Goal: Find specific page/section: Find specific page/section

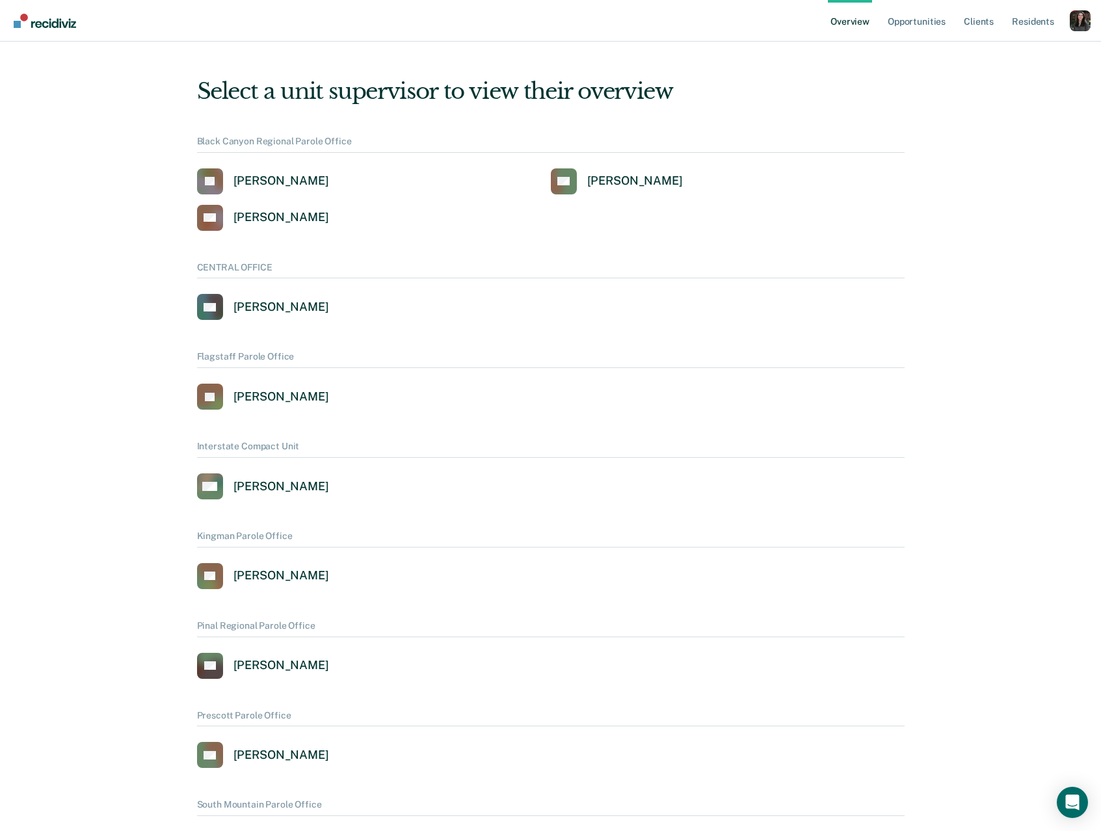
click at [1079, 23] on div "Profile dropdown button" at bounding box center [1079, 20] width 21 height 21
click at [993, 62] on link "Profile" at bounding box center [1028, 59] width 84 height 11
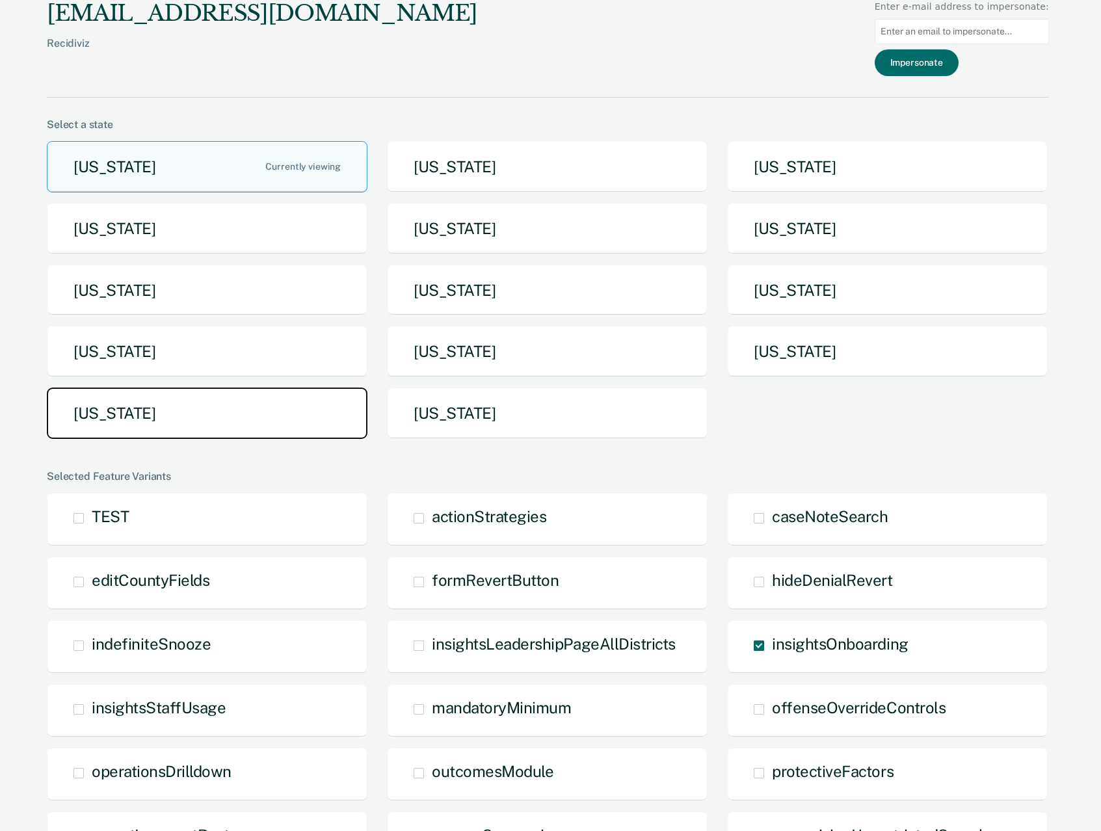
click at [166, 438] on button "[US_STATE]" at bounding box center [207, 412] width 321 height 51
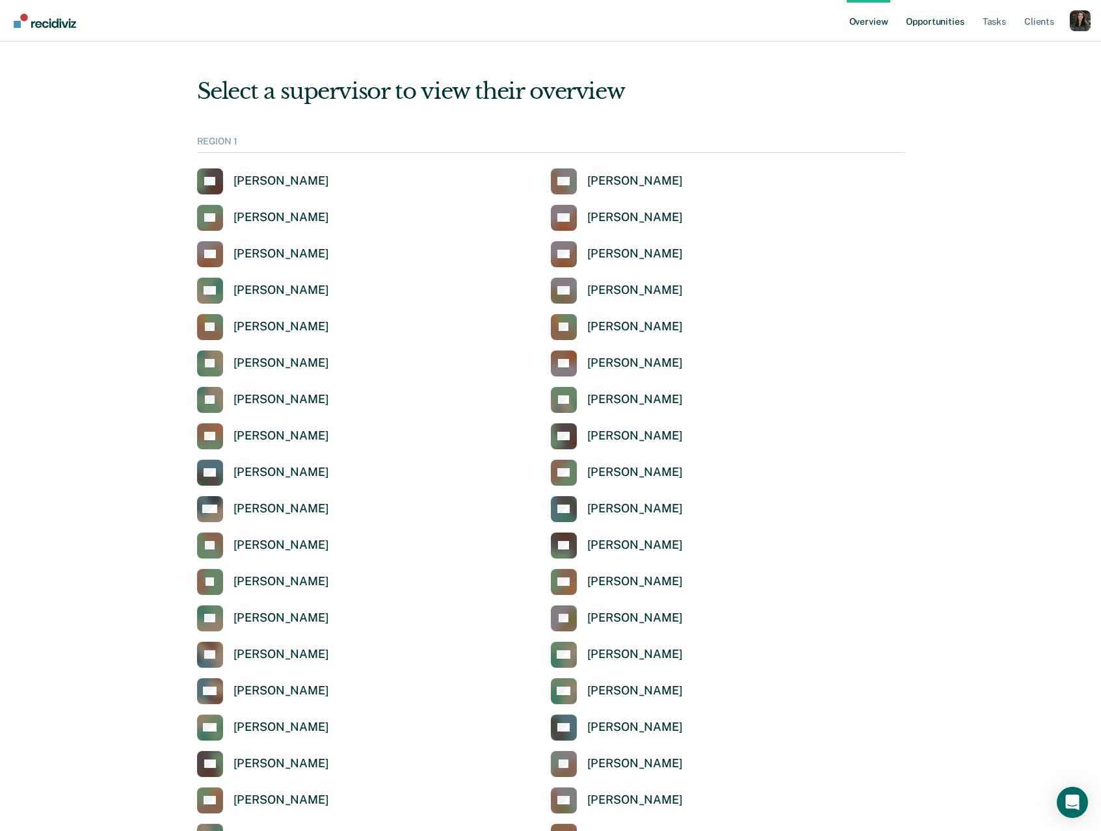
click at [937, 25] on link "Opportunities" at bounding box center [934, 21] width 63 height 42
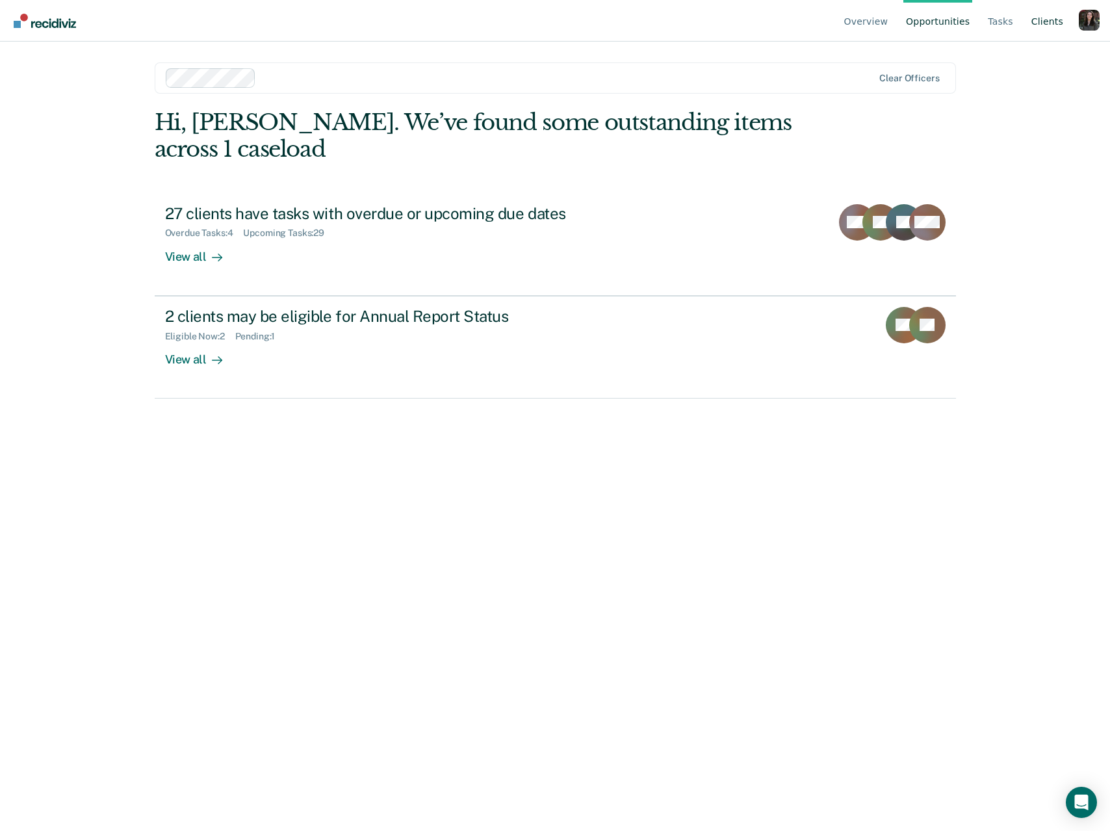
click at [1042, 19] on link "Client s" at bounding box center [1047, 21] width 37 height 42
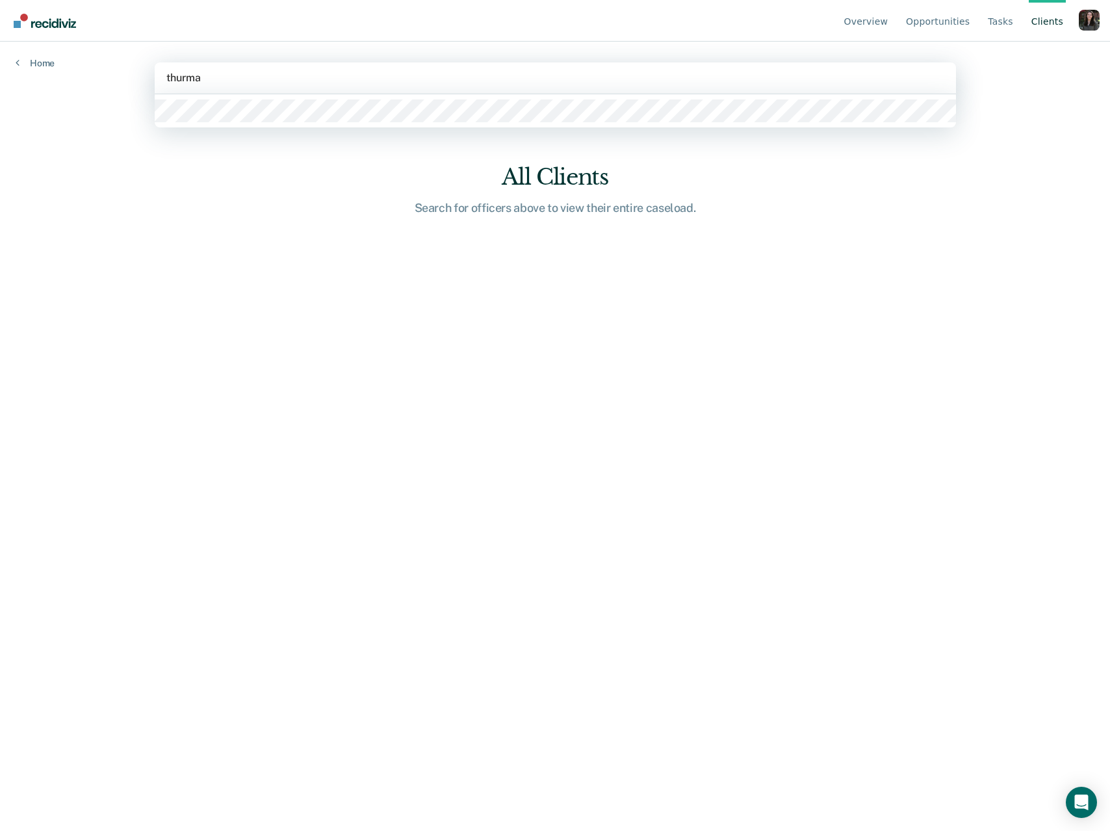
type input "[PERSON_NAME]"
